Goal: Task Accomplishment & Management: Complete application form

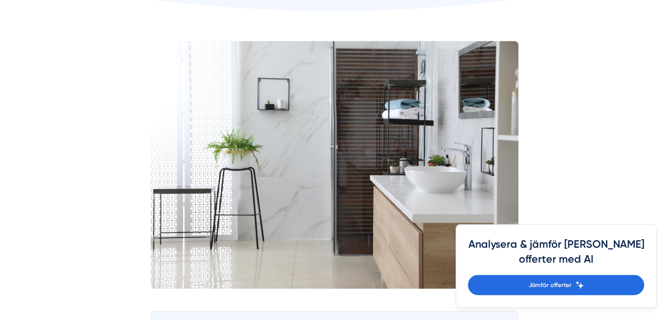
scroll to position [305, 0]
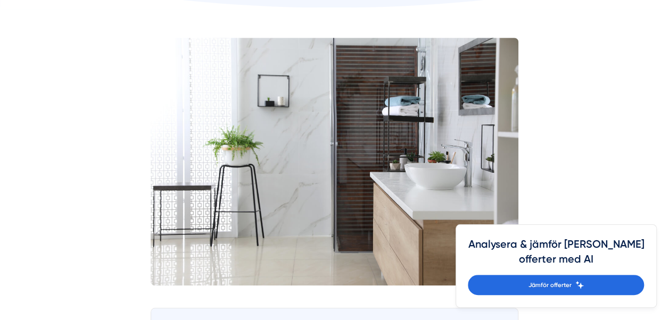
click at [399, 246] on img at bounding box center [335, 162] width 368 height 248
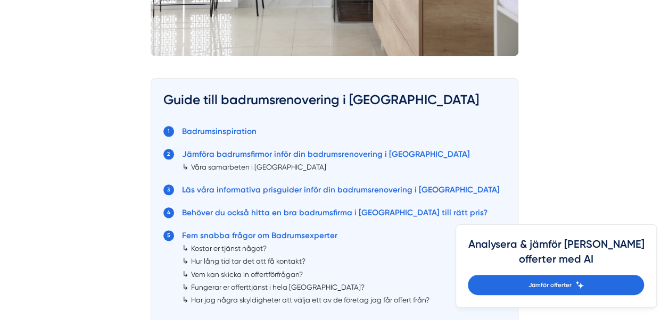
scroll to position [535, 0]
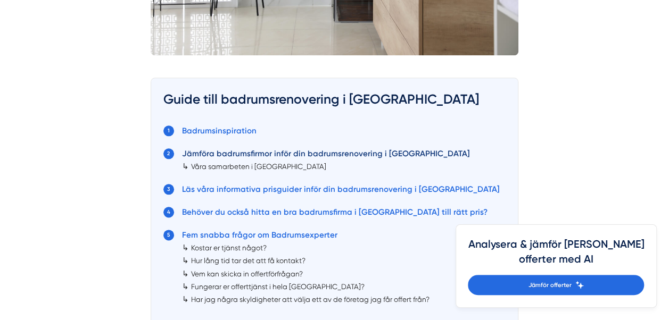
click at [349, 152] on link "Jämföra badrumsfirmor inför din badrumsrenovering i [GEOGRAPHIC_DATA]" at bounding box center [326, 154] width 288 height 10
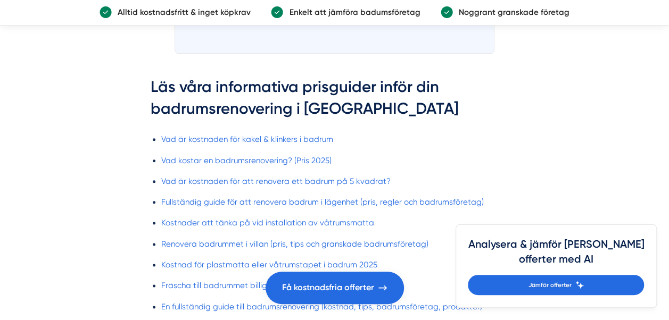
scroll to position [2541, 0]
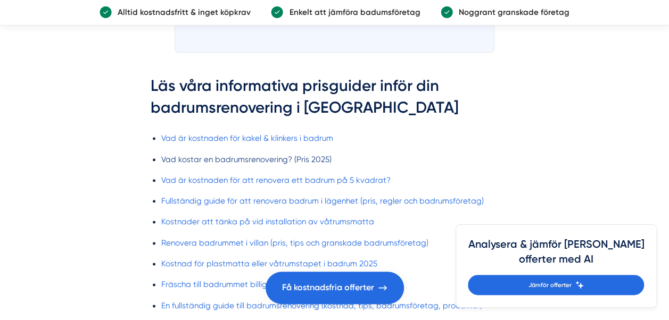
click at [320, 155] on link "Vad kostar en badrumsrenovering? (Pris 2025)" at bounding box center [246, 160] width 170 height 10
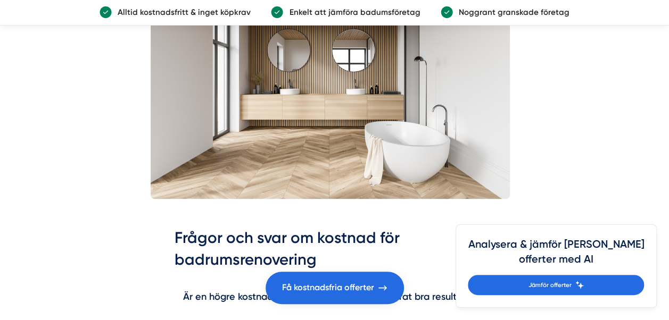
scroll to position [2782, 0]
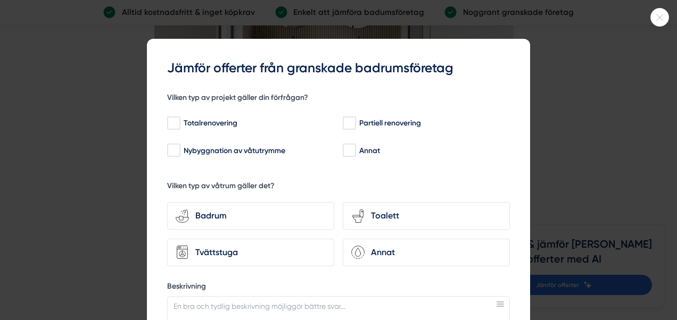
click at [660, 21] on div at bounding box center [660, 17] width 19 height 19
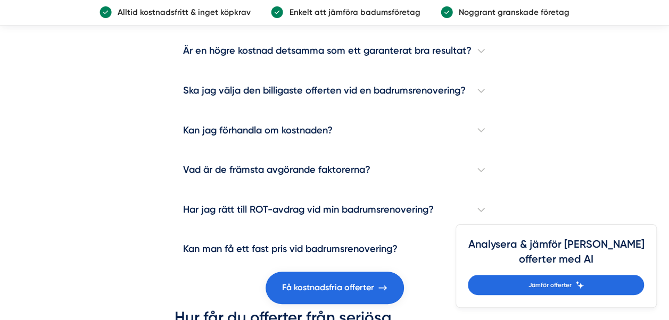
scroll to position [2988, 0]
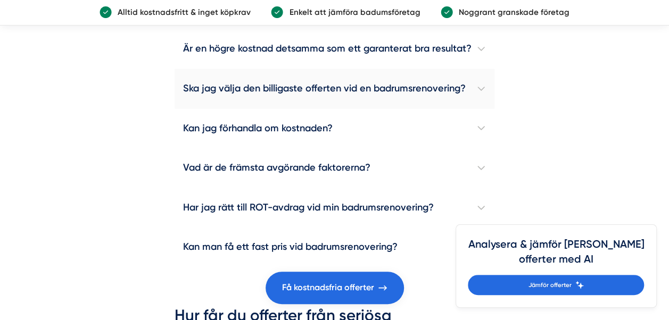
click at [474, 105] on h4 "Ska jag välja den billigaste offerten vid en badrumsrenovering?" at bounding box center [334, 89] width 319 height 40
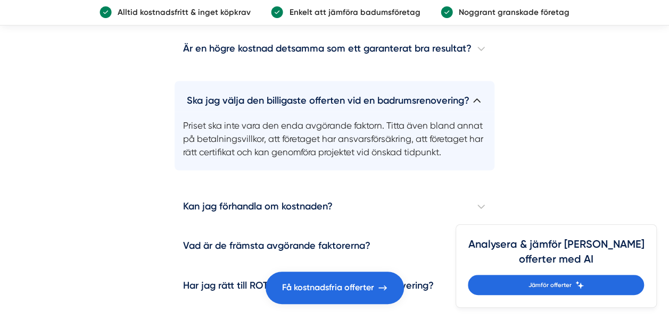
click at [474, 105] on h4 "Ska jag välja den billigaste offerten vid en badrumsrenovering?" at bounding box center [334, 96] width 319 height 31
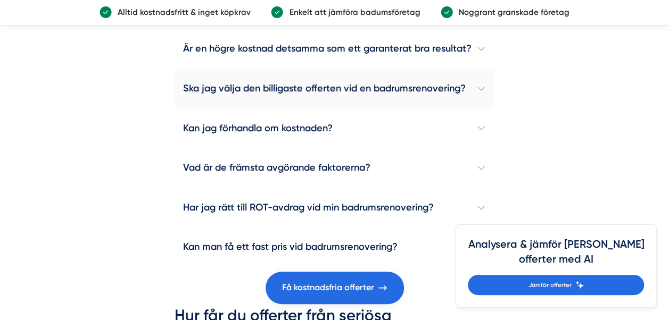
click at [474, 105] on h4 "Ska jag välja den billigaste offerten vid en badrumsrenovering?" at bounding box center [334, 89] width 319 height 40
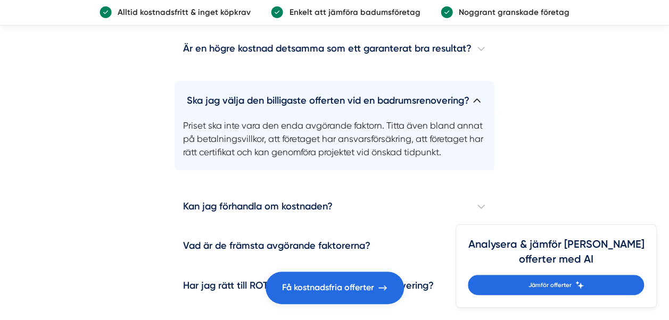
click at [474, 105] on h4 "Ska jag välja den billigaste offerten vid en badrumsrenovering?" at bounding box center [334, 96] width 319 height 31
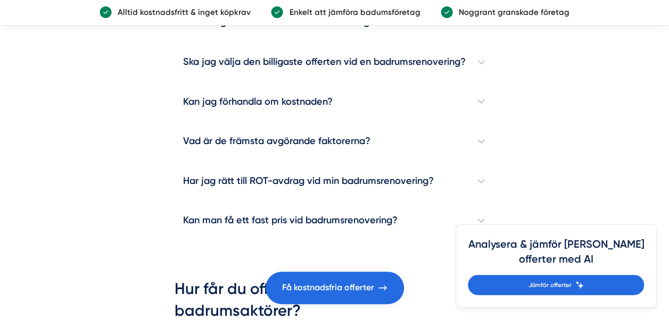
scroll to position [3015, 0]
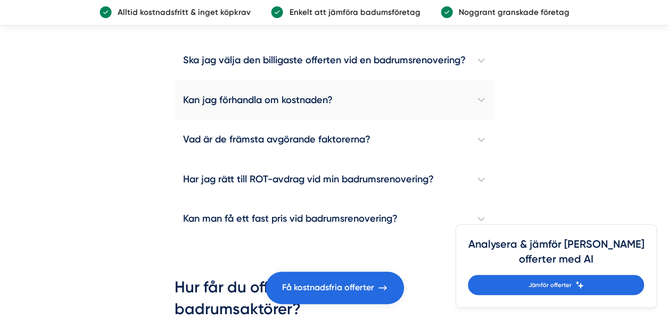
click at [481, 119] on h4 "Kan jag förhandla om kostnaden?" at bounding box center [334, 101] width 319 height 40
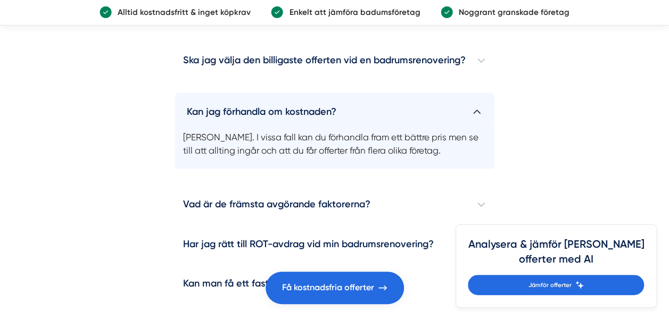
click at [474, 124] on h4 "Kan jag förhandla om kostnaden?" at bounding box center [334, 108] width 319 height 31
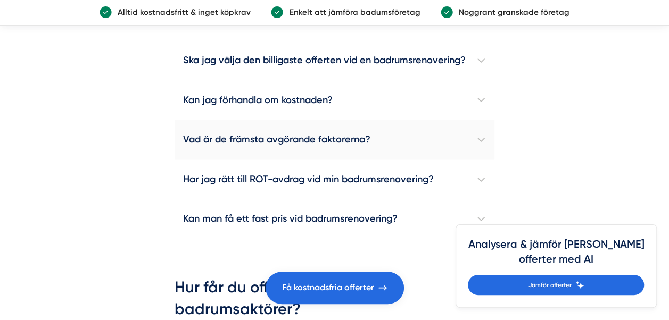
click at [482, 159] on h4 "Vad är de främsta avgörande faktorerna?" at bounding box center [334, 140] width 319 height 40
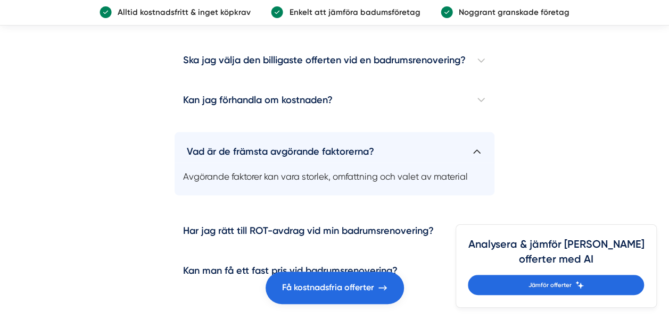
click at [482, 159] on h4 "Vad är de främsta avgörande faktorerna?" at bounding box center [334, 148] width 319 height 31
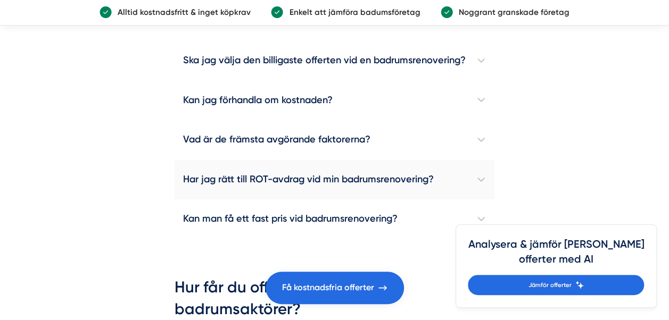
click at [480, 200] on h4 "Har jag rätt till ROT-avdrag vid min badrumsrenovering?" at bounding box center [334, 180] width 319 height 40
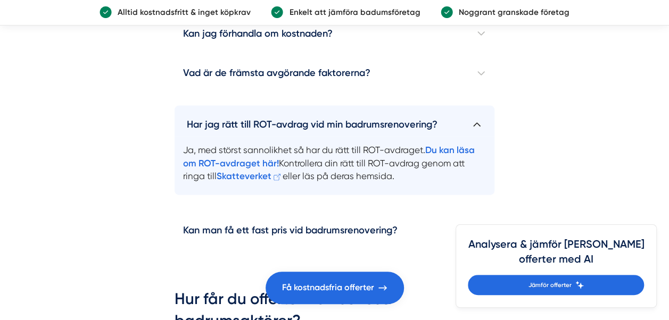
scroll to position [3083, 0]
click at [475, 136] on h4 "Har jag rätt till ROT-avdrag vid min badrumsrenovering?" at bounding box center [334, 120] width 319 height 31
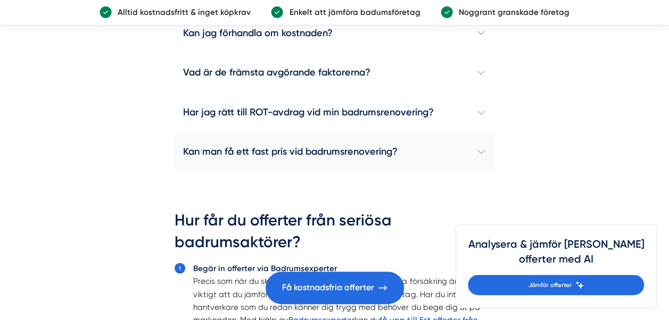
click at [481, 172] on h4 "Kan man få ett fast pris vid badrumsrenovering?" at bounding box center [334, 153] width 319 height 40
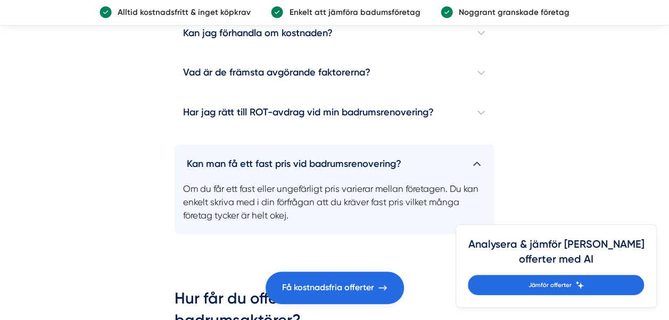
click at [481, 172] on h4 "Kan man få ett fast pris vid badrumsrenovering?" at bounding box center [334, 160] width 319 height 31
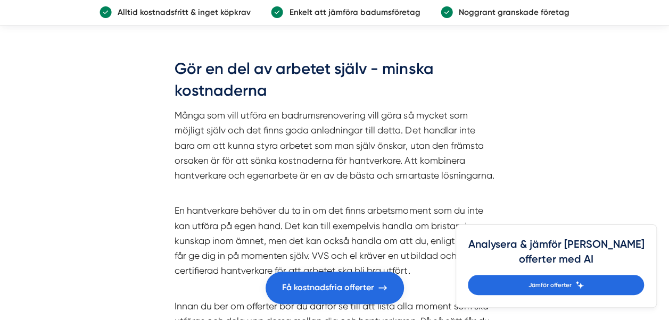
scroll to position [3806, 0]
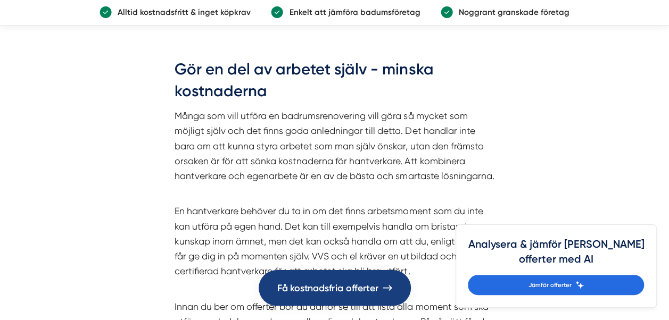
click at [357, 281] on span "Få kostnadsfria offerter" at bounding box center [327, 288] width 101 height 15
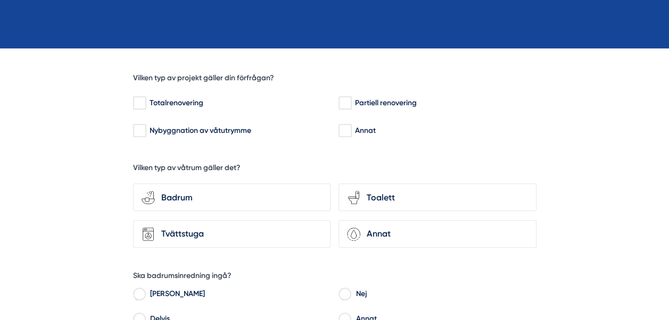
scroll to position [245, 0]
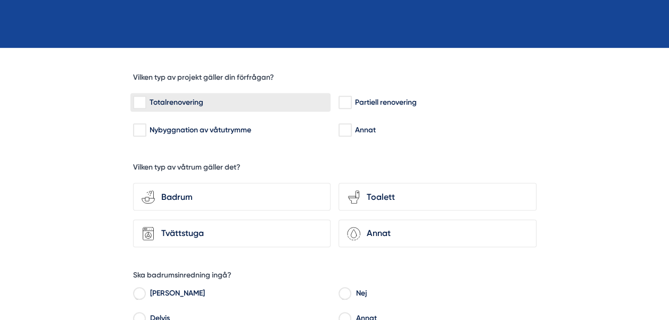
click at [155, 105] on div "Totalrenovering" at bounding box center [230, 102] width 195 height 11
click at [145, 105] on input "Totalrenovering" at bounding box center [139, 102] width 12 height 11
checkbox input "true"
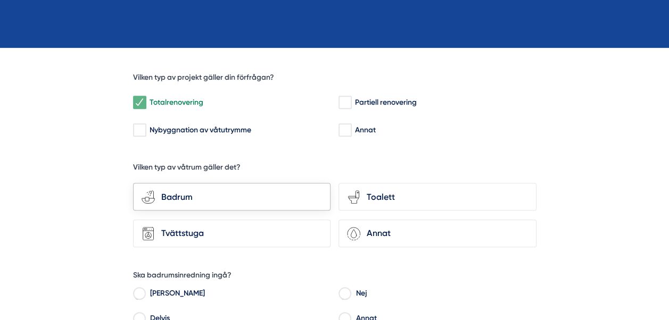
click at [234, 194] on div "Badrum" at bounding box center [238, 198] width 167 height 14
click at [0, 0] on input "bathroom-tub-towel Badrum" at bounding box center [0, 0] width 0 height 0
click at [384, 198] on div "Toalett" at bounding box center [443, 198] width 167 height 14
click at [0, 0] on input "toilet-seat Toalett" at bounding box center [0, 0] width 0 height 0
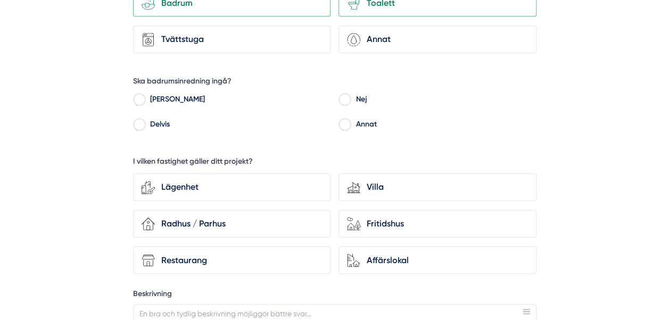
scroll to position [440, 0]
click at [347, 96] on input "Nej" at bounding box center [345, 101] width 12 height 10
radio input "true"
click at [188, 192] on div "Lägenhet" at bounding box center [232, 187] width 198 height 28
click at [0, 0] on input "Lägenhet" at bounding box center [0, 0] width 0 height 0
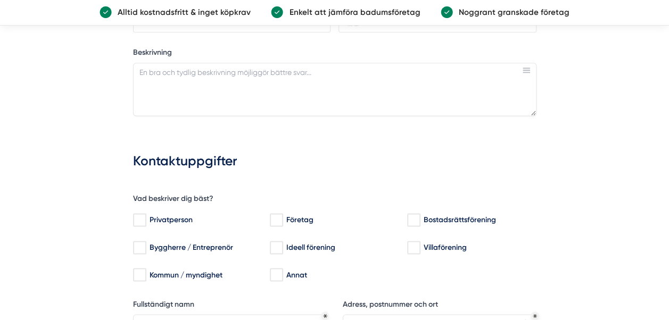
scroll to position [685, 0]
